Goal: Find specific page/section: Find specific page/section

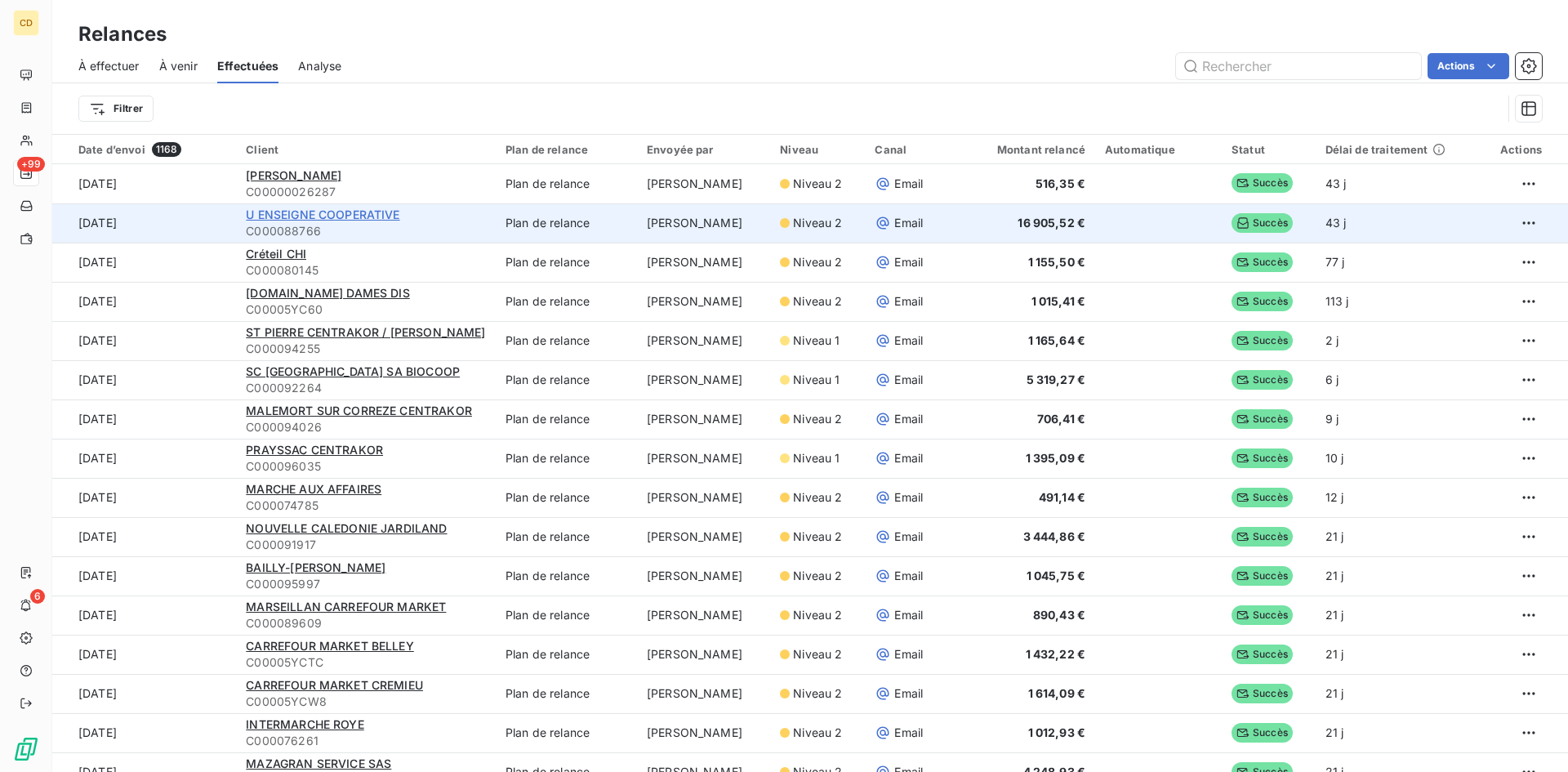
click at [298, 215] on span "U ENSEIGNE COOPERATIVE" at bounding box center [322, 214] width 154 height 14
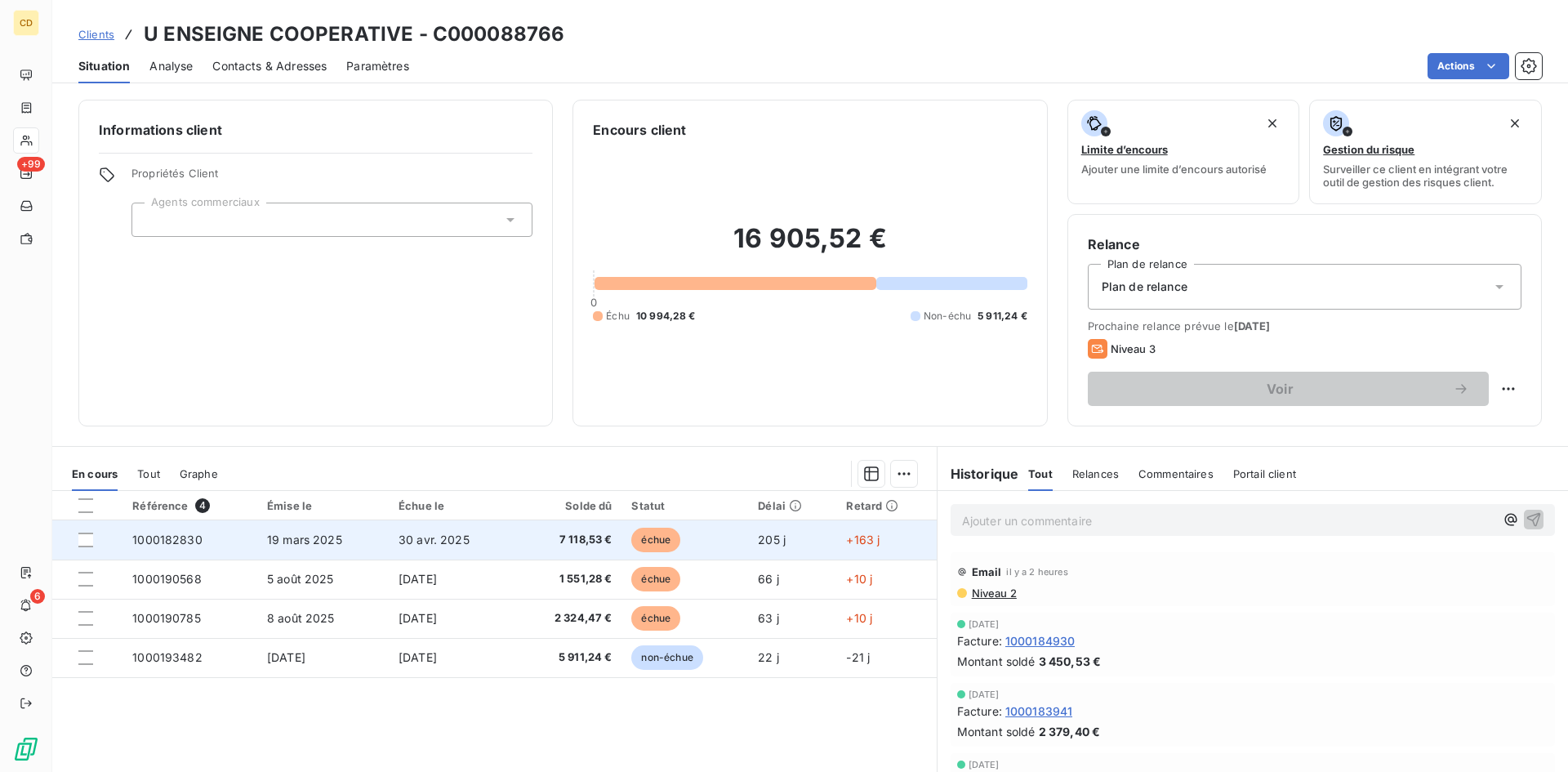
click at [655, 546] on span "échue" at bounding box center [655, 540] width 49 height 25
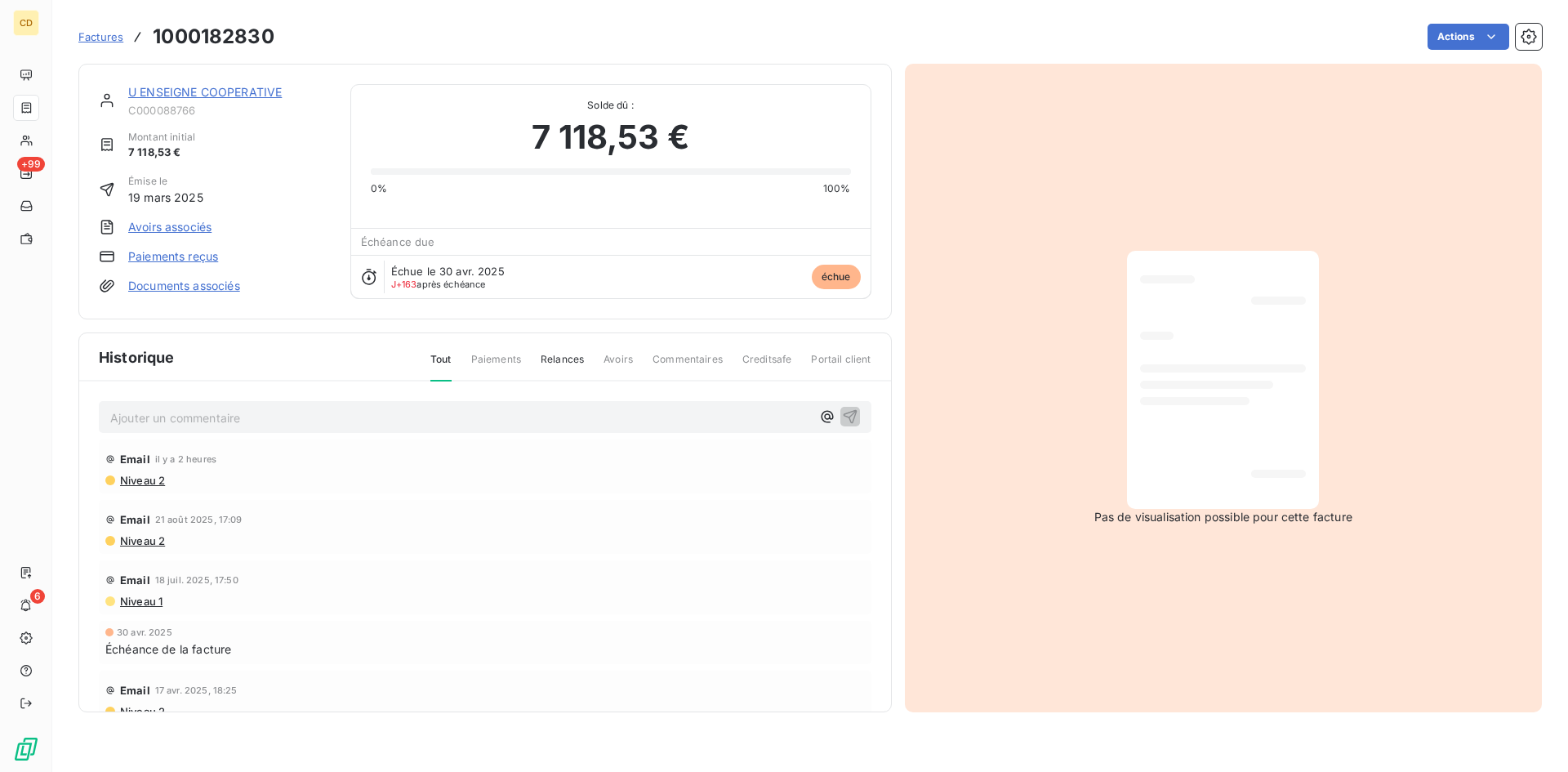
click at [144, 481] on span "Niveau 2" at bounding box center [141, 481] width 47 height 13
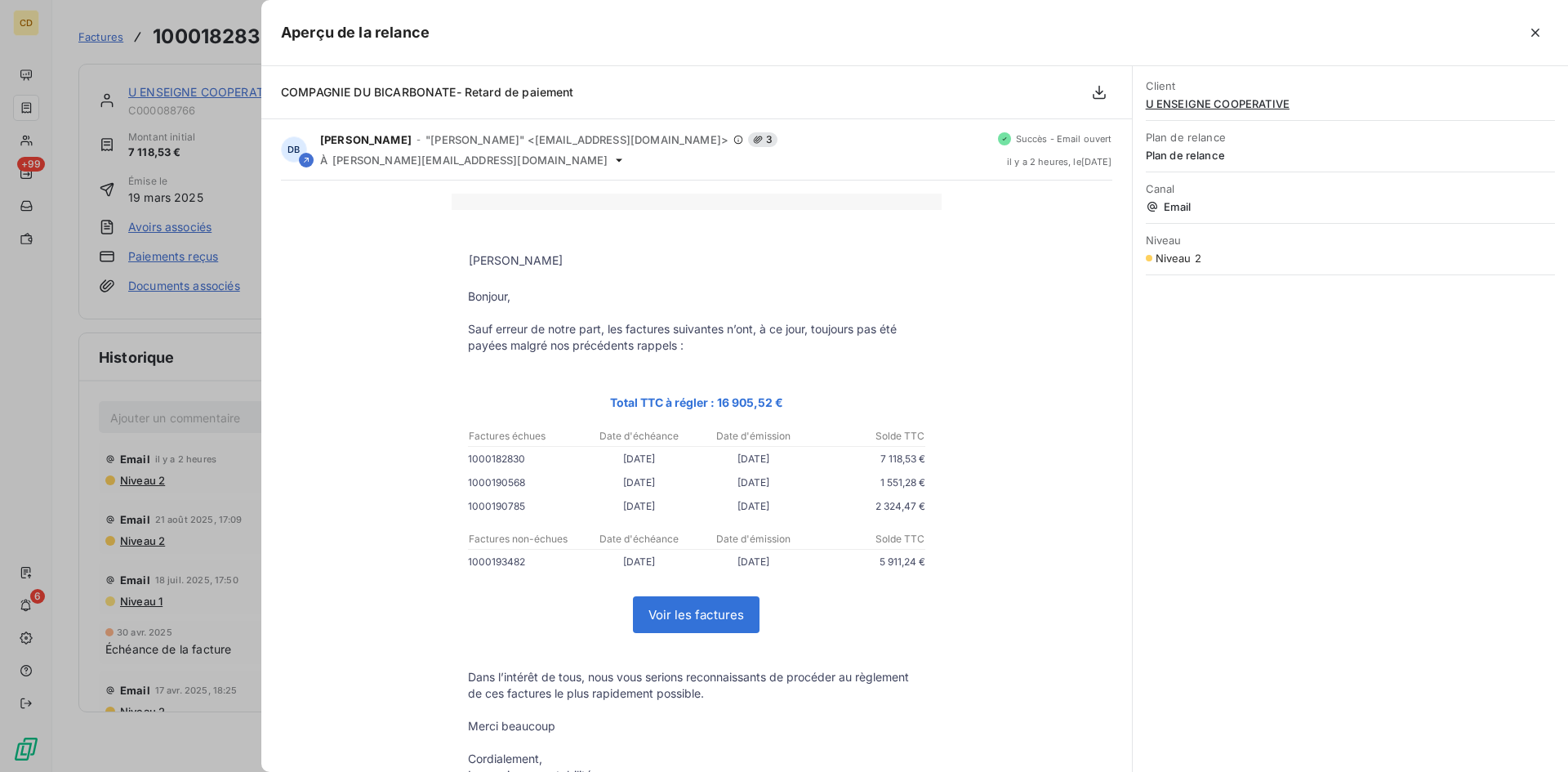
click at [678, 617] on link "Voir les factures" at bounding box center [696, 614] width 125 height 35
click at [1536, 29] on icon "button" at bounding box center [1535, 32] width 16 height 16
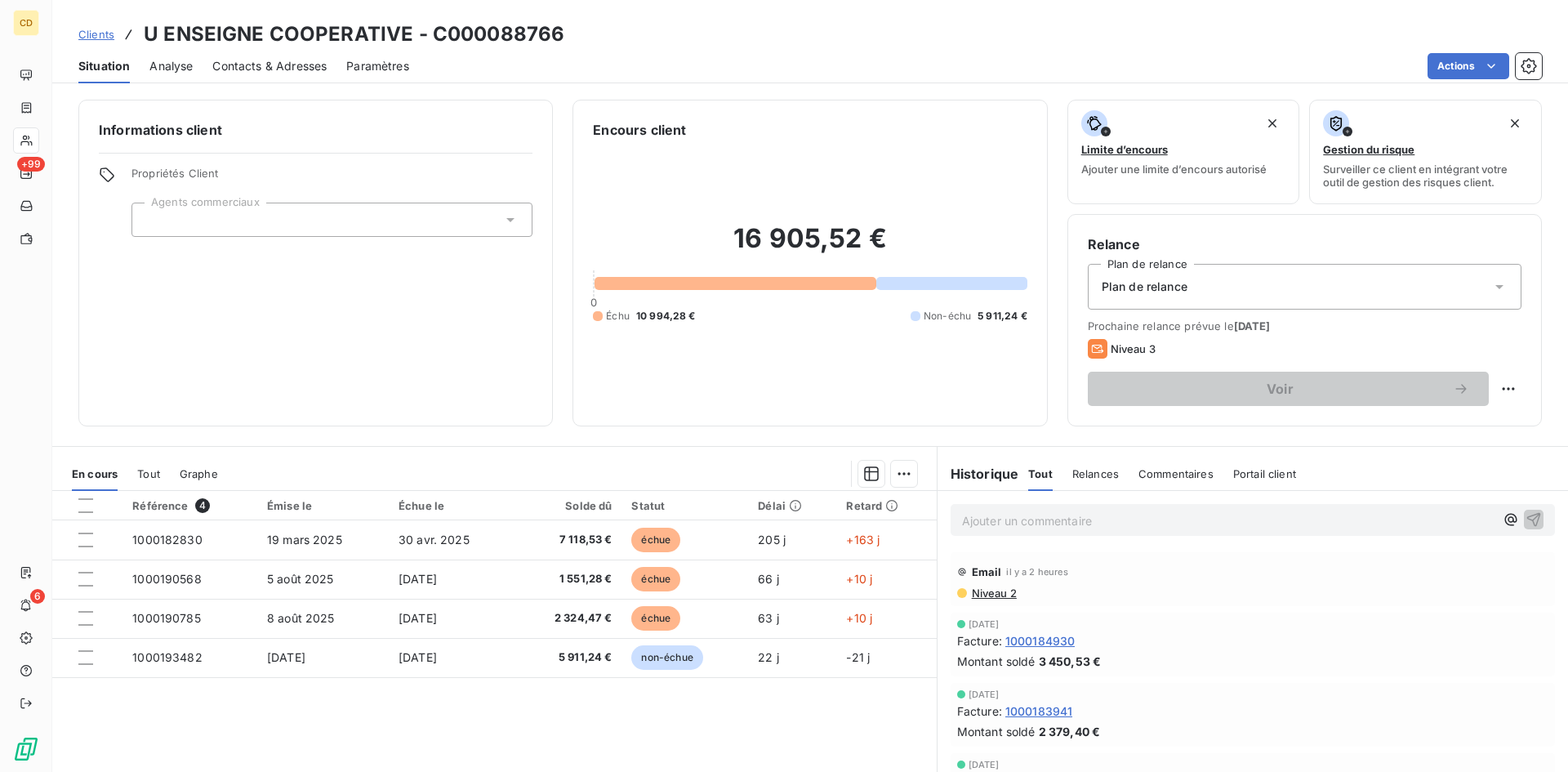
click at [1070, 520] on p "Ajouter un commentaire ﻿" at bounding box center [1228, 520] width 532 height 20
